Goal: Navigation & Orientation: Go to known website

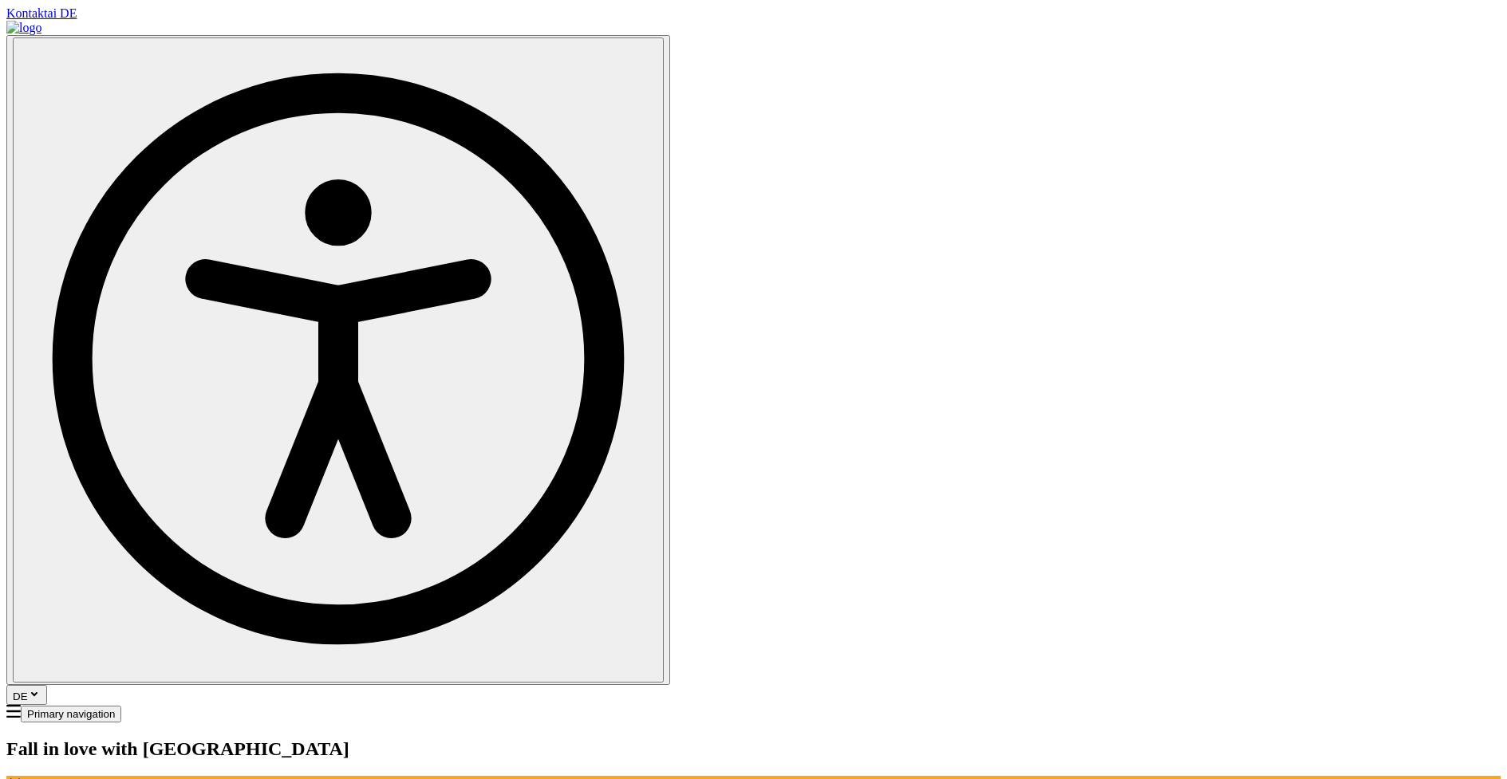
click at [47, 685] on button "DE" at bounding box center [26, 695] width 41 height 20
click at [1189, 67] on button "Lt" at bounding box center [1200, 58] width 22 height 17
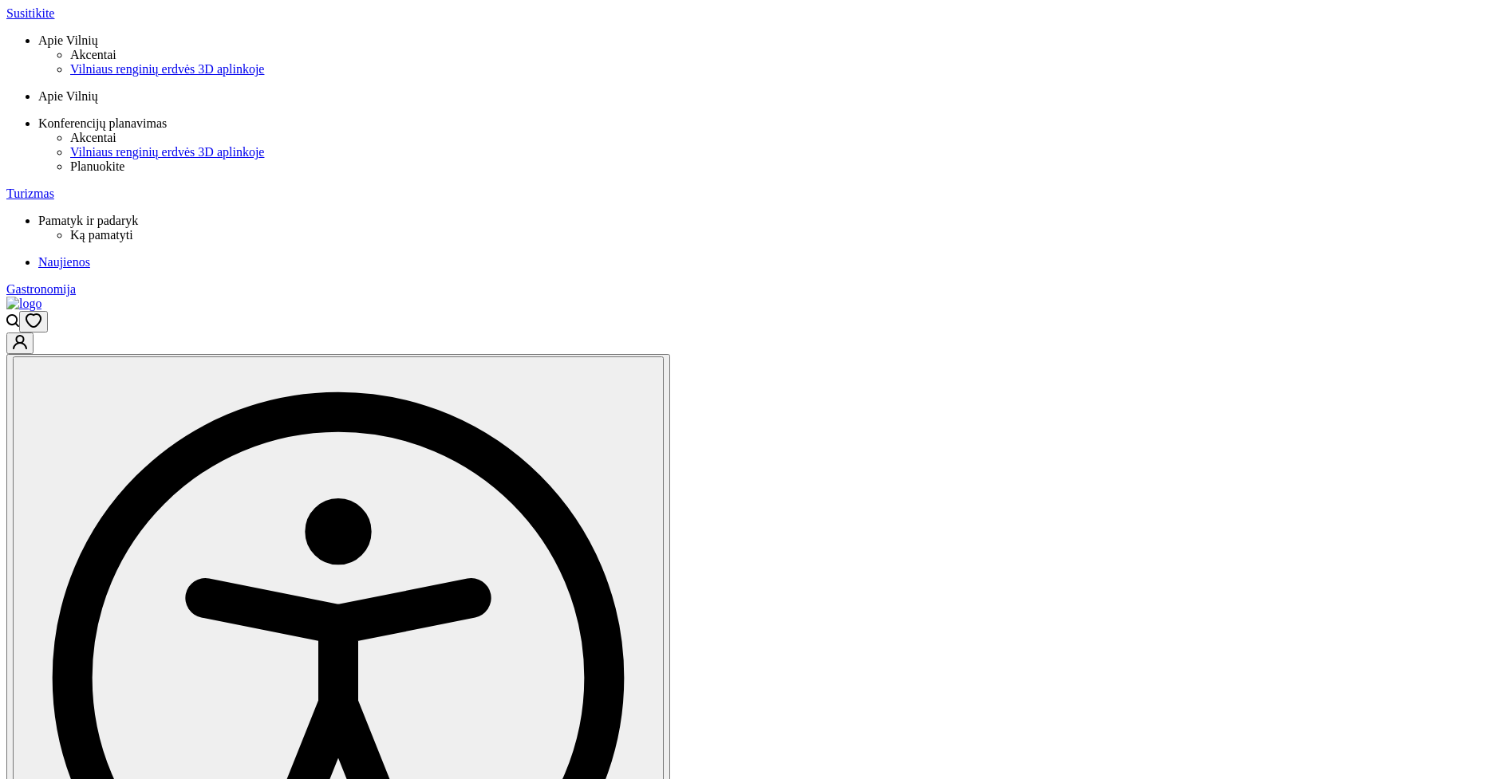
click at [1191, 67] on button "En" at bounding box center [1179, 58] width 26 height 17
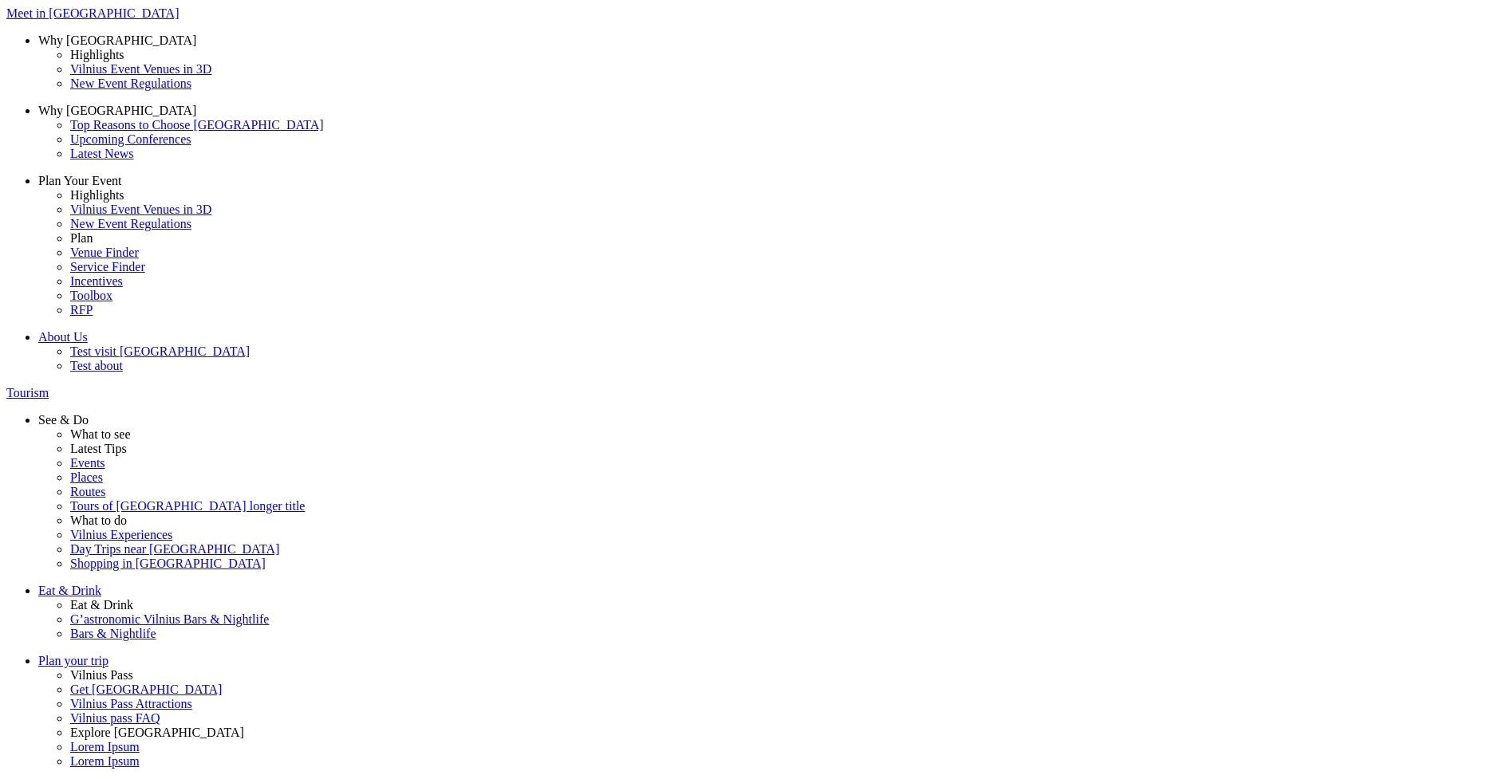
click at [1206, 67] on button "De" at bounding box center [1219, 58] width 26 height 17
